Goal: Find specific page/section: Find specific page/section

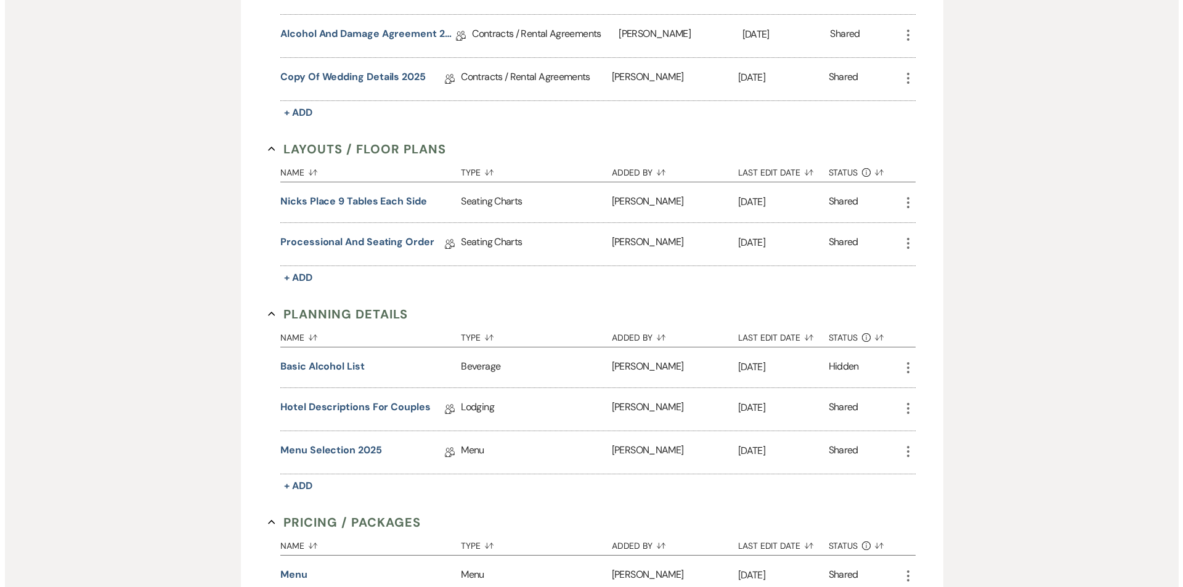
scroll to position [478, 0]
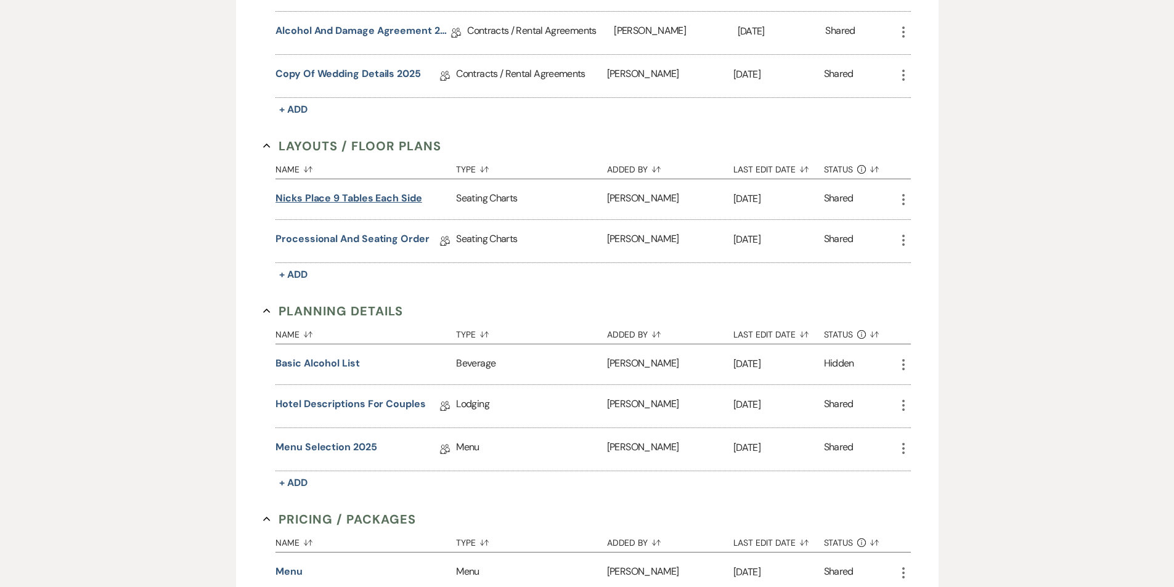
click at [376, 202] on button "Nicks Place 9 Tables Each Side" at bounding box center [348, 198] width 147 height 15
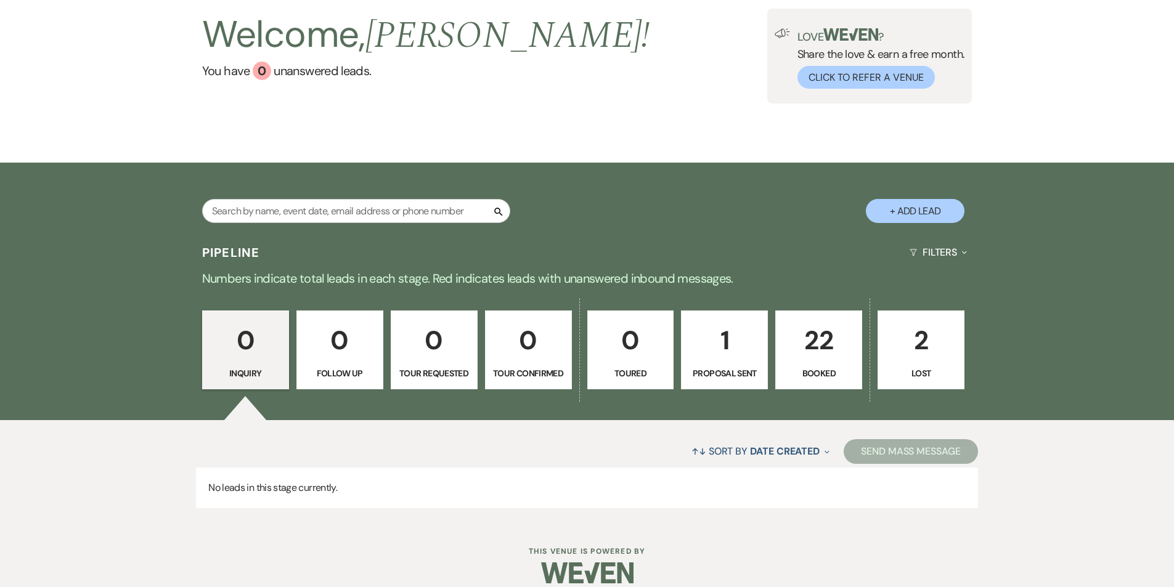
scroll to position [97, 0]
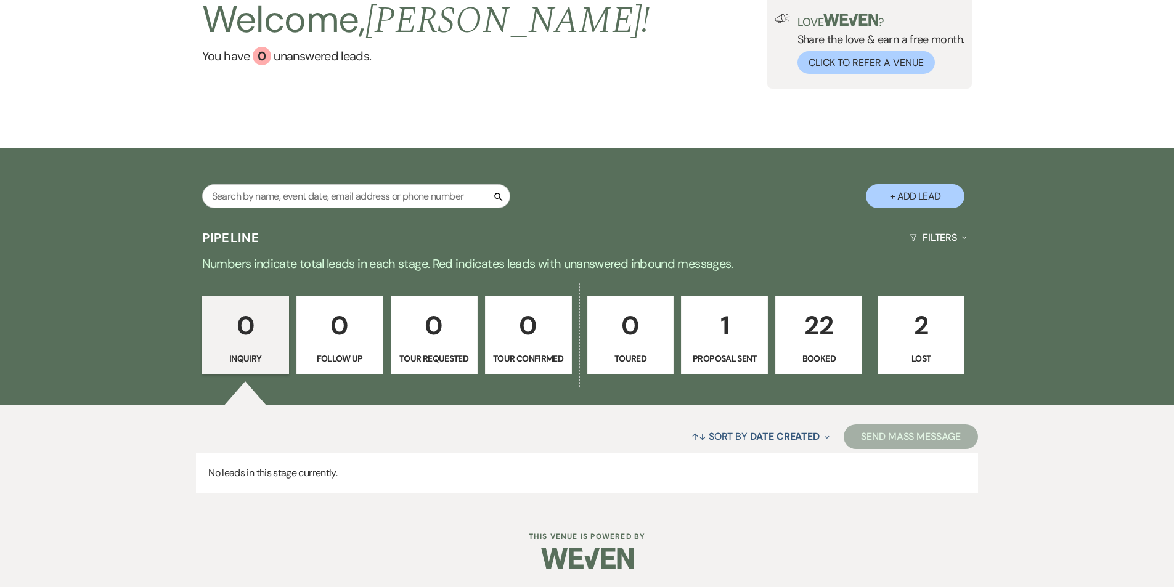
click at [826, 347] on link "22 Booked" at bounding box center [818, 335] width 87 height 79
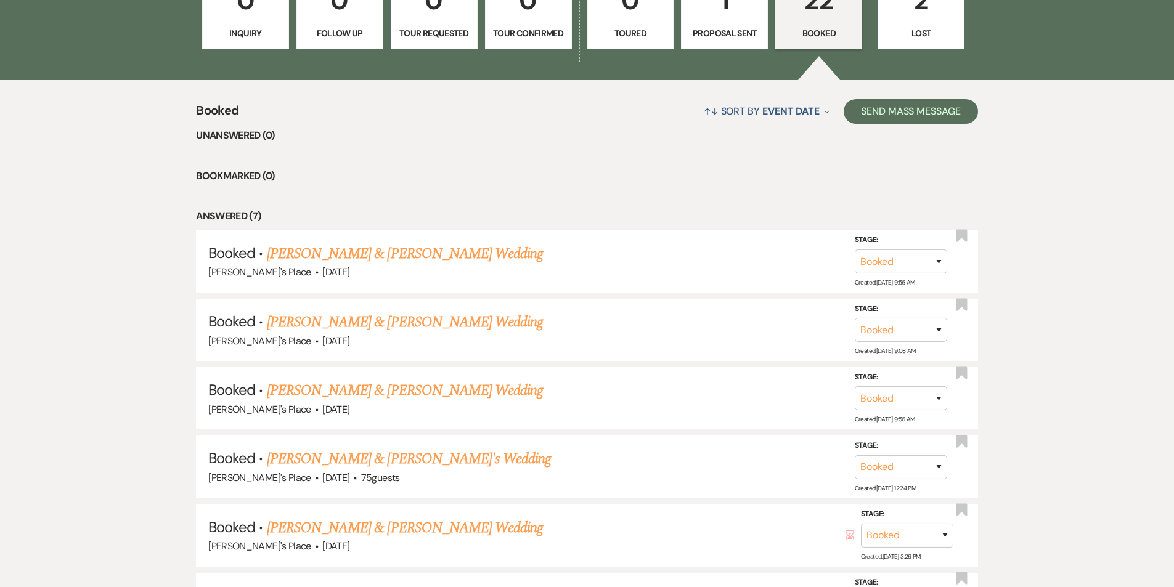
scroll to position [392, 0]
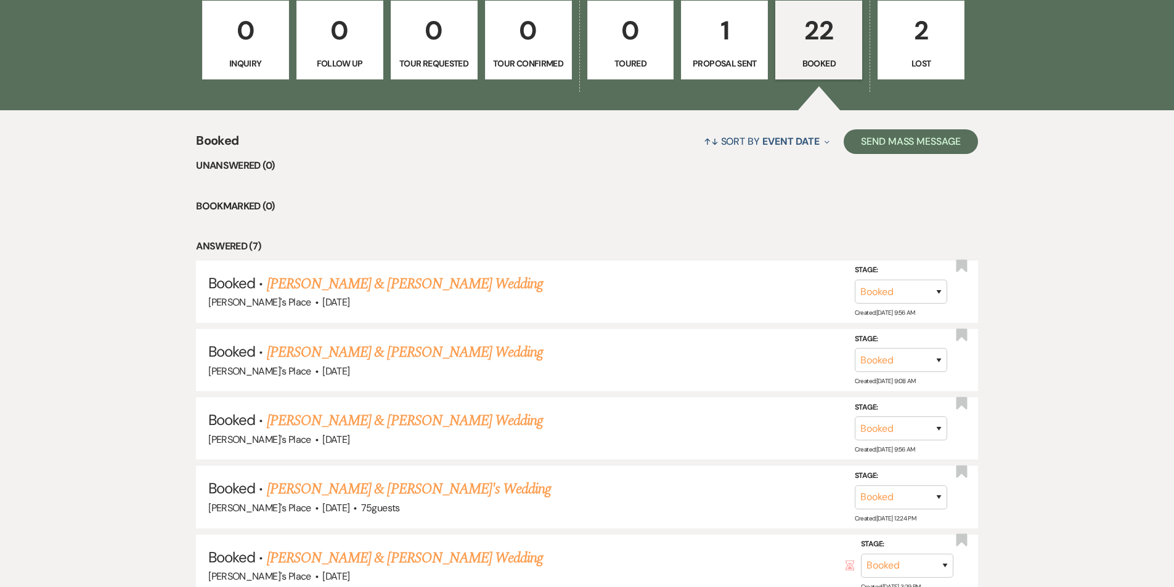
click at [364, 282] on link "[PERSON_NAME] & [PERSON_NAME] Wedding" at bounding box center [405, 284] width 276 height 22
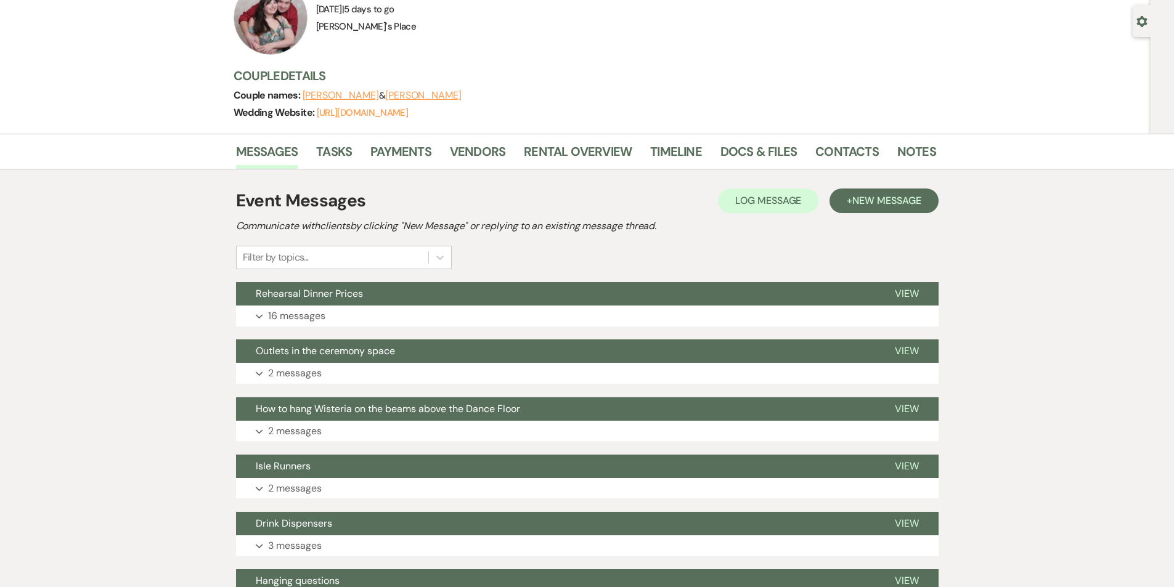
scroll to position [108, 0]
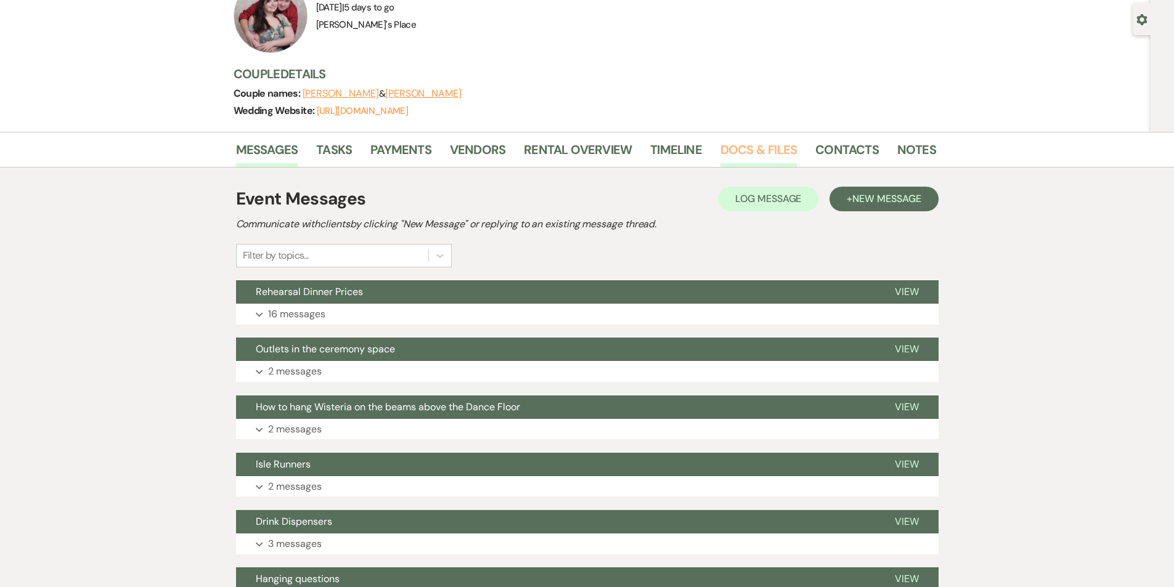
click at [762, 143] on link "Docs & Files" at bounding box center [758, 153] width 76 height 27
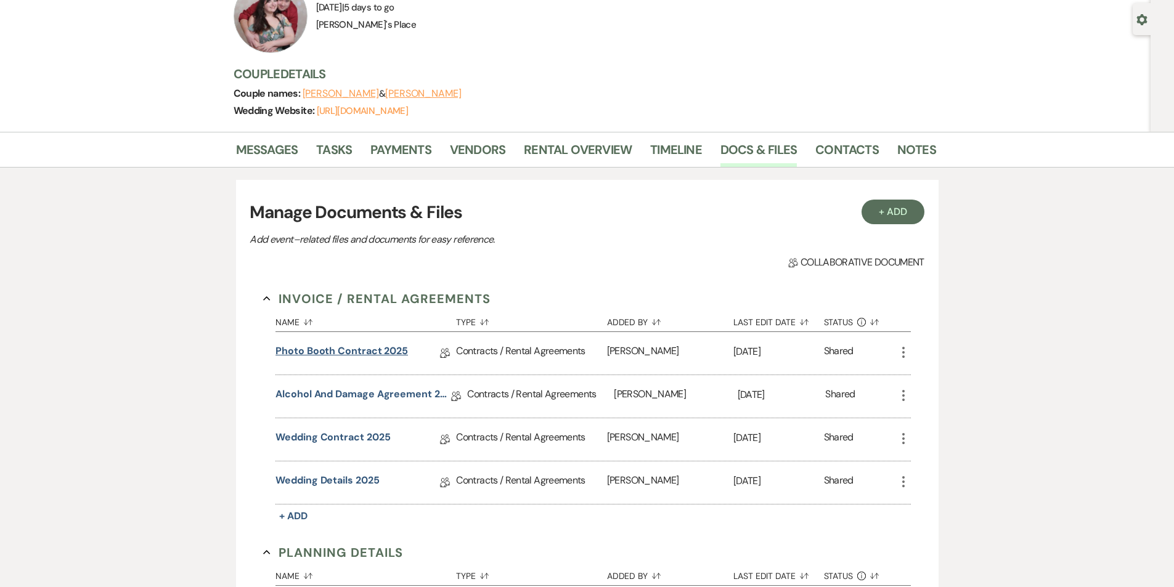
click at [360, 351] on link "Photo Booth Contract 2025" at bounding box center [341, 353] width 132 height 19
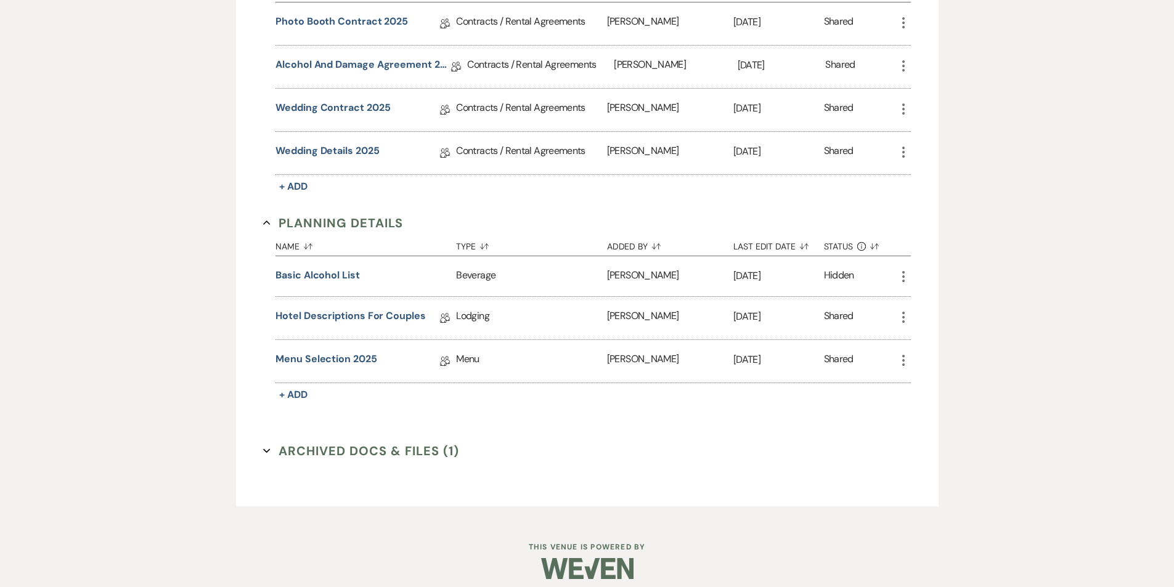
scroll to position [436, 0]
click at [348, 360] on link "Menu Selection 2025" at bounding box center [325, 362] width 101 height 19
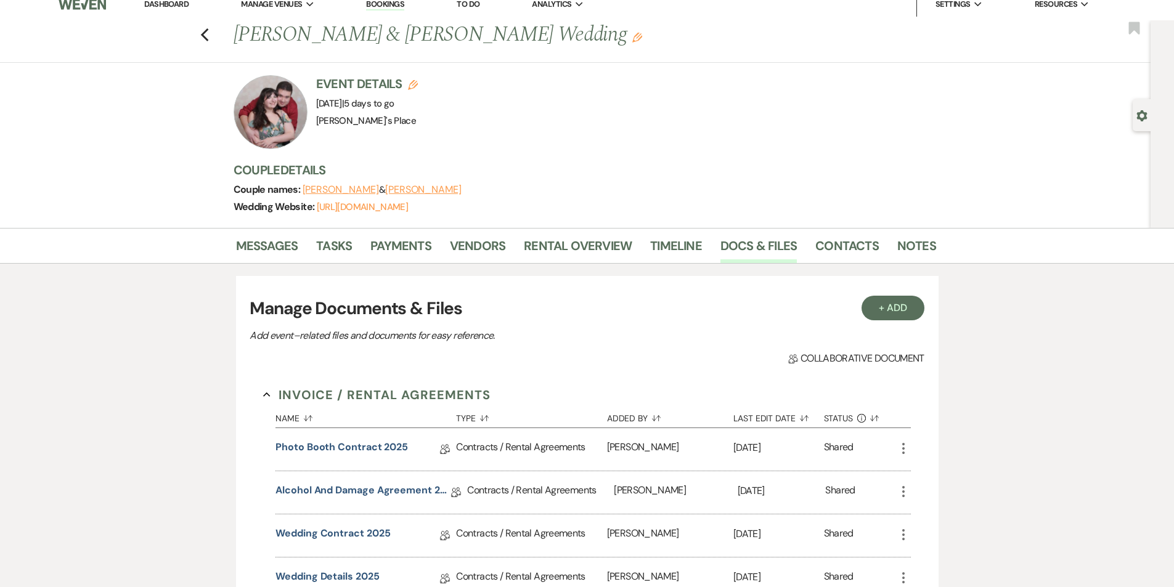
scroll to position [13, 0]
click at [776, 253] on link "Docs & Files" at bounding box center [758, 248] width 76 height 27
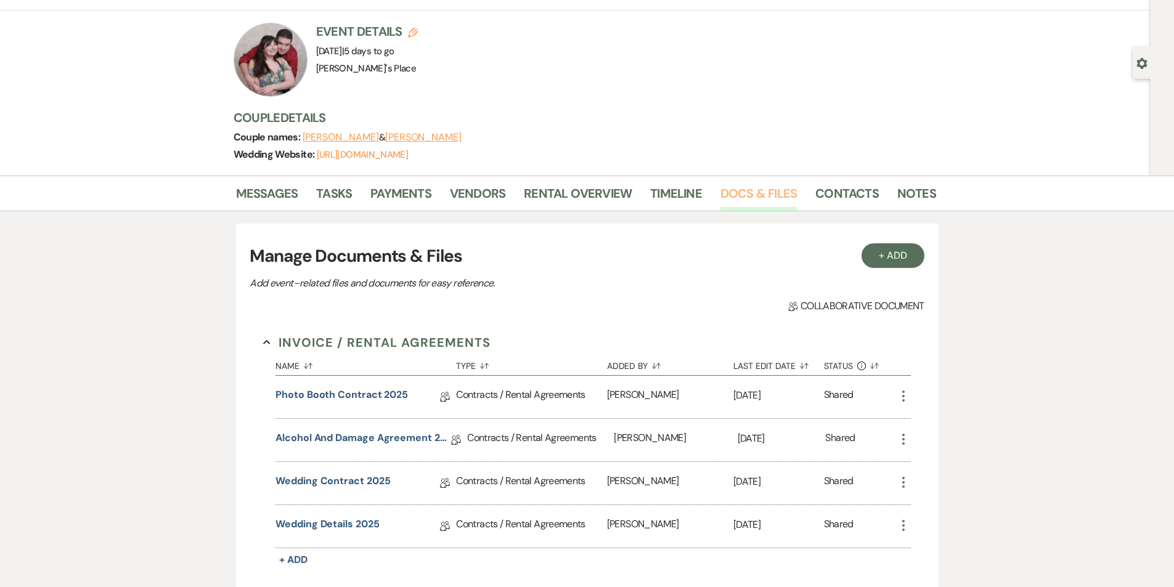
scroll to position [0, 0]
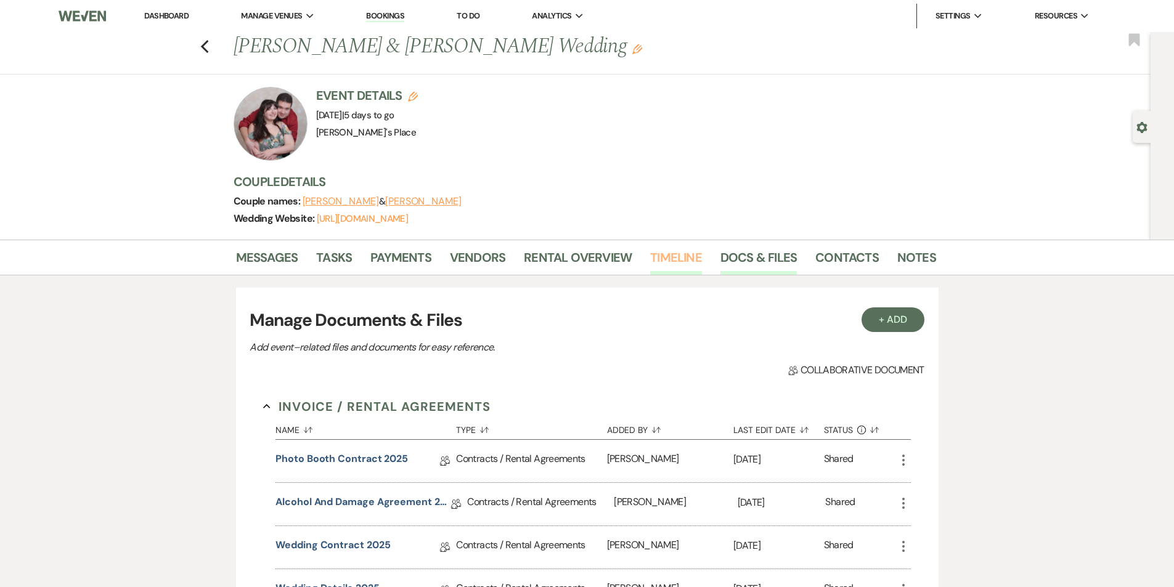
click at [681, 259] on link "Timeline" at bounding box center [676, 261] width 52 height 27
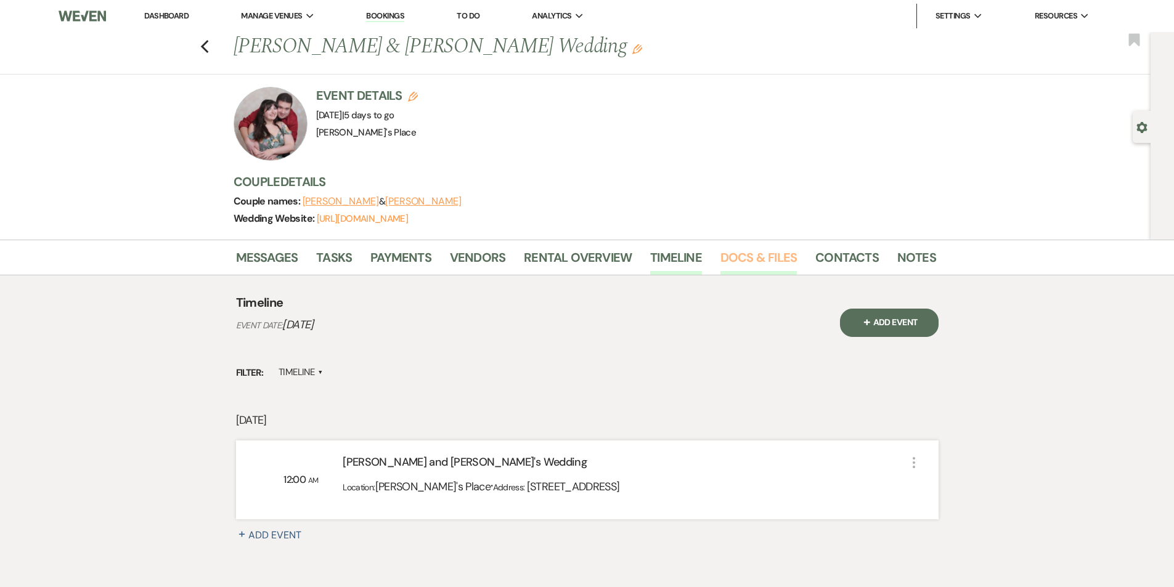
click at [725, 257] on link "Docs & Files" at bounding box center [758, 261] width 76 height 27
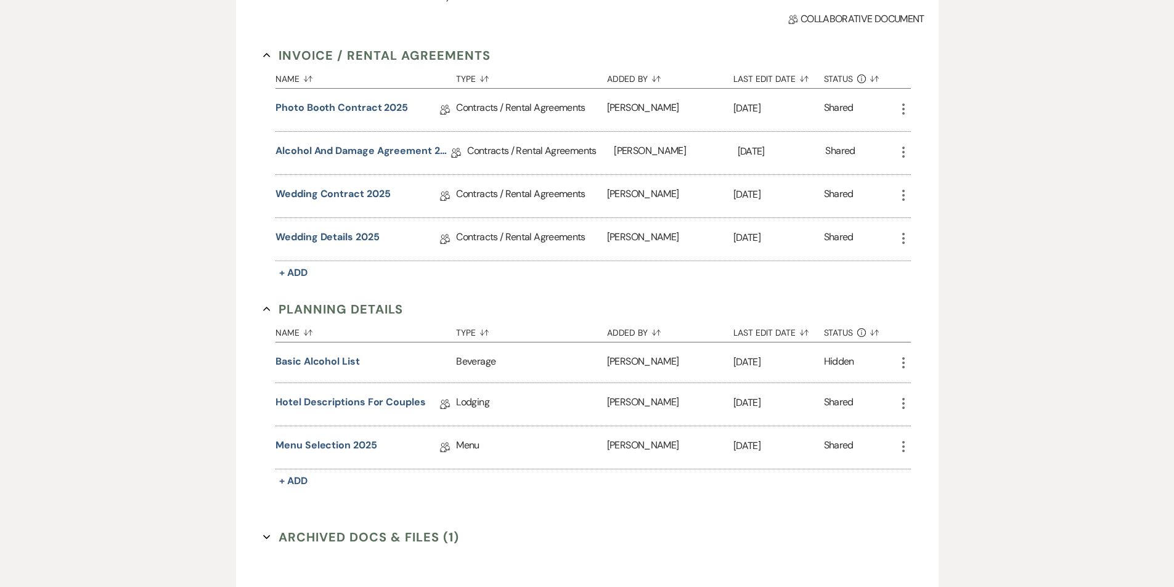
scroll to position [319, 0]
